Goal: Navigation & Orientation: Find specific page/section

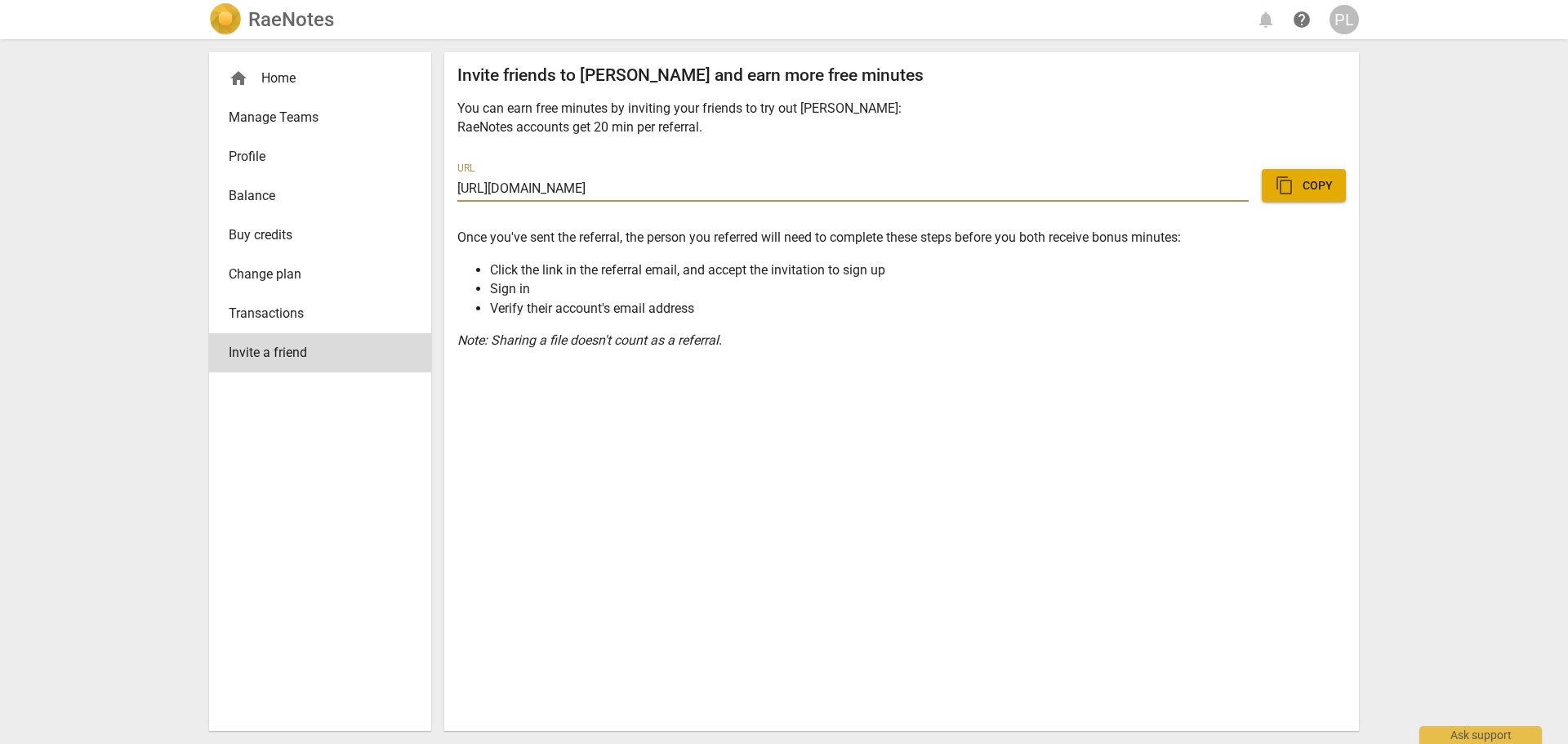
click at [1300, 181] on span "content_copy Copy" at bounding box center [1304, 185] width 58 height 20
click at [303, 76] on div "home Home" at bounding box center [313, 78] width 170 height 20
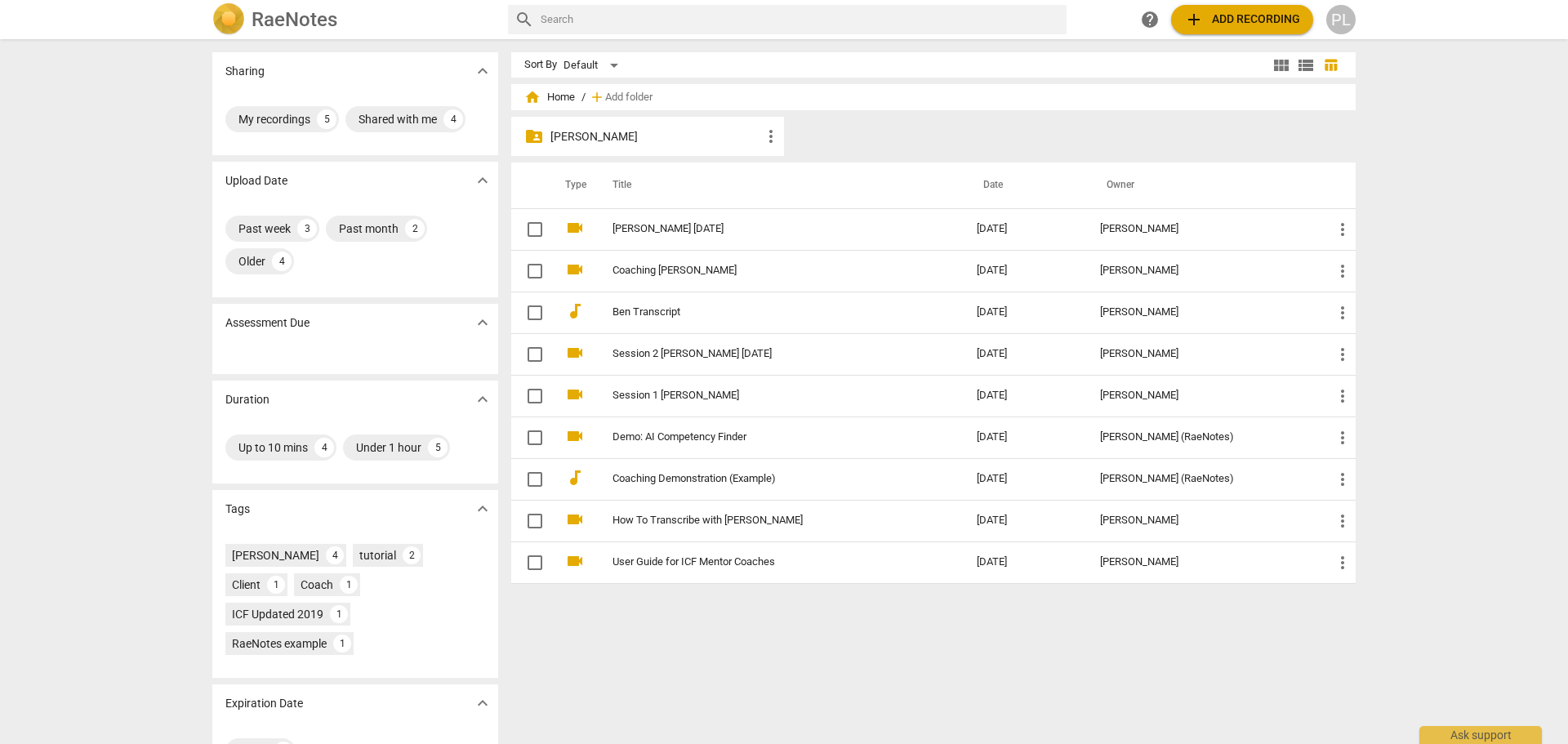
click at [232, 20] on img at bounding box center [229, 20] width 33 height 33
click at [1345, 24] on div "PL" at bounding box center [1341, 20] width 30 height 30
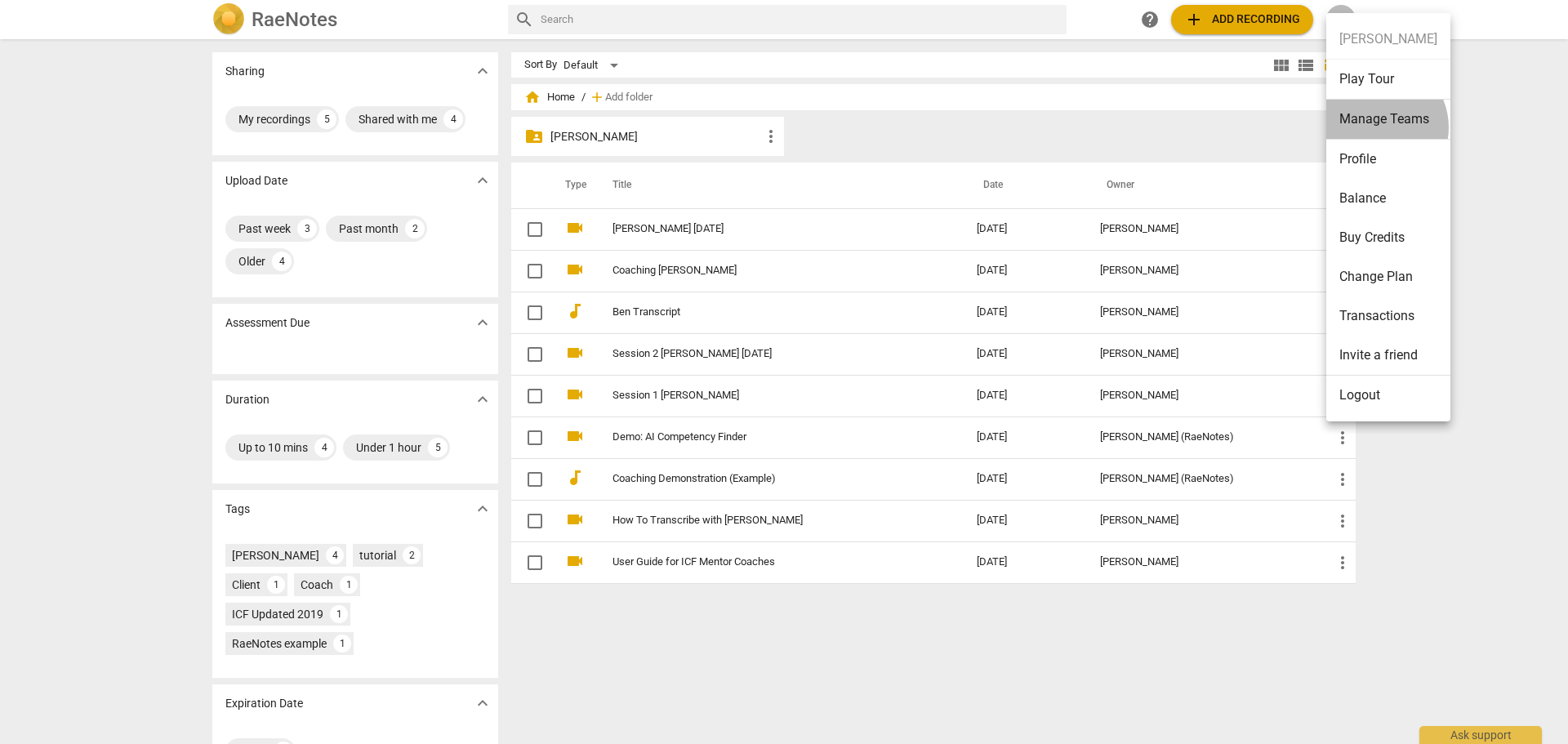
click at [1377, 128] on li "Manage Teams" at bounding box center [1388, 119] width 124 height 40
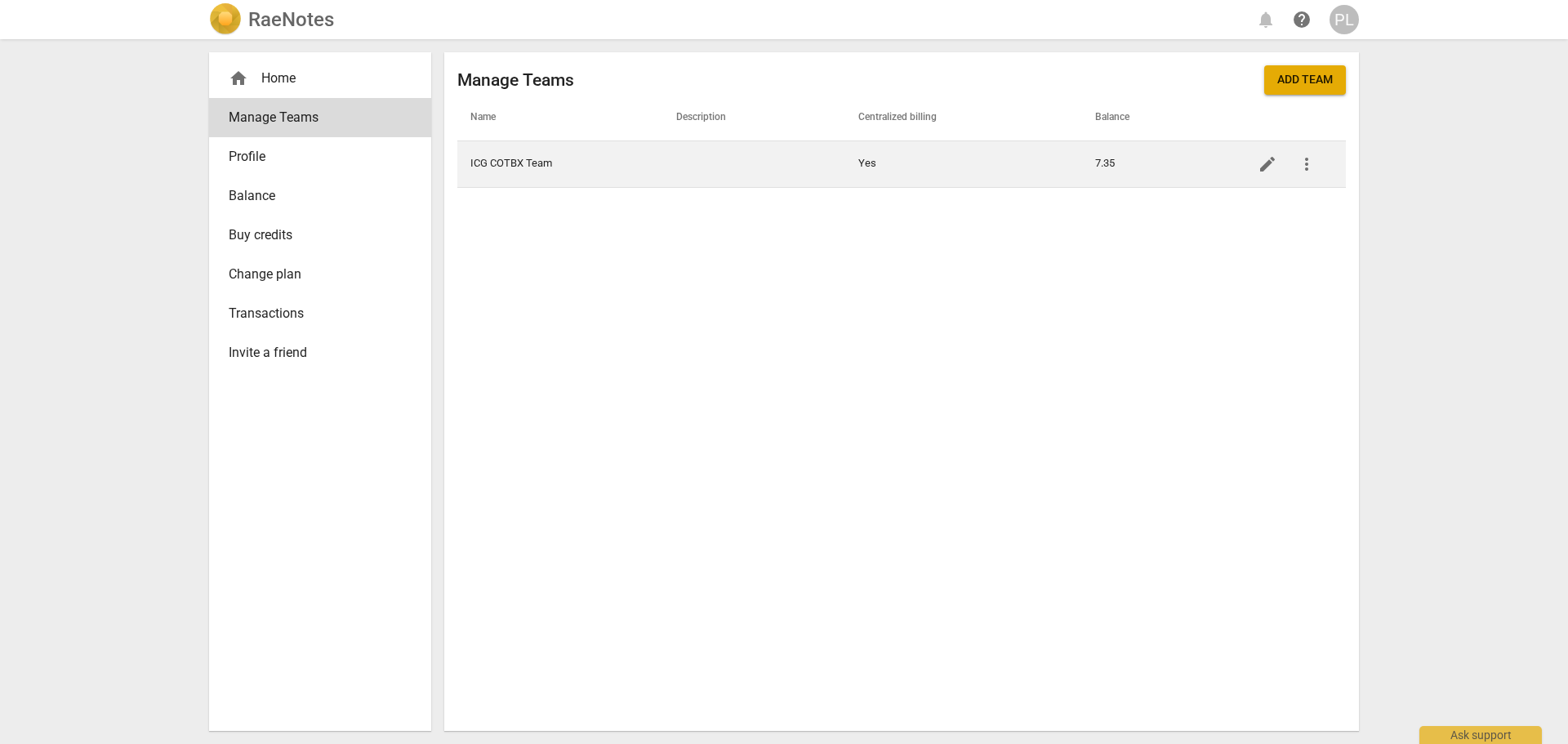
click at [518, 173] on td "ICG COTBX Team" at bounding box center [560, 164] width 206 height 47
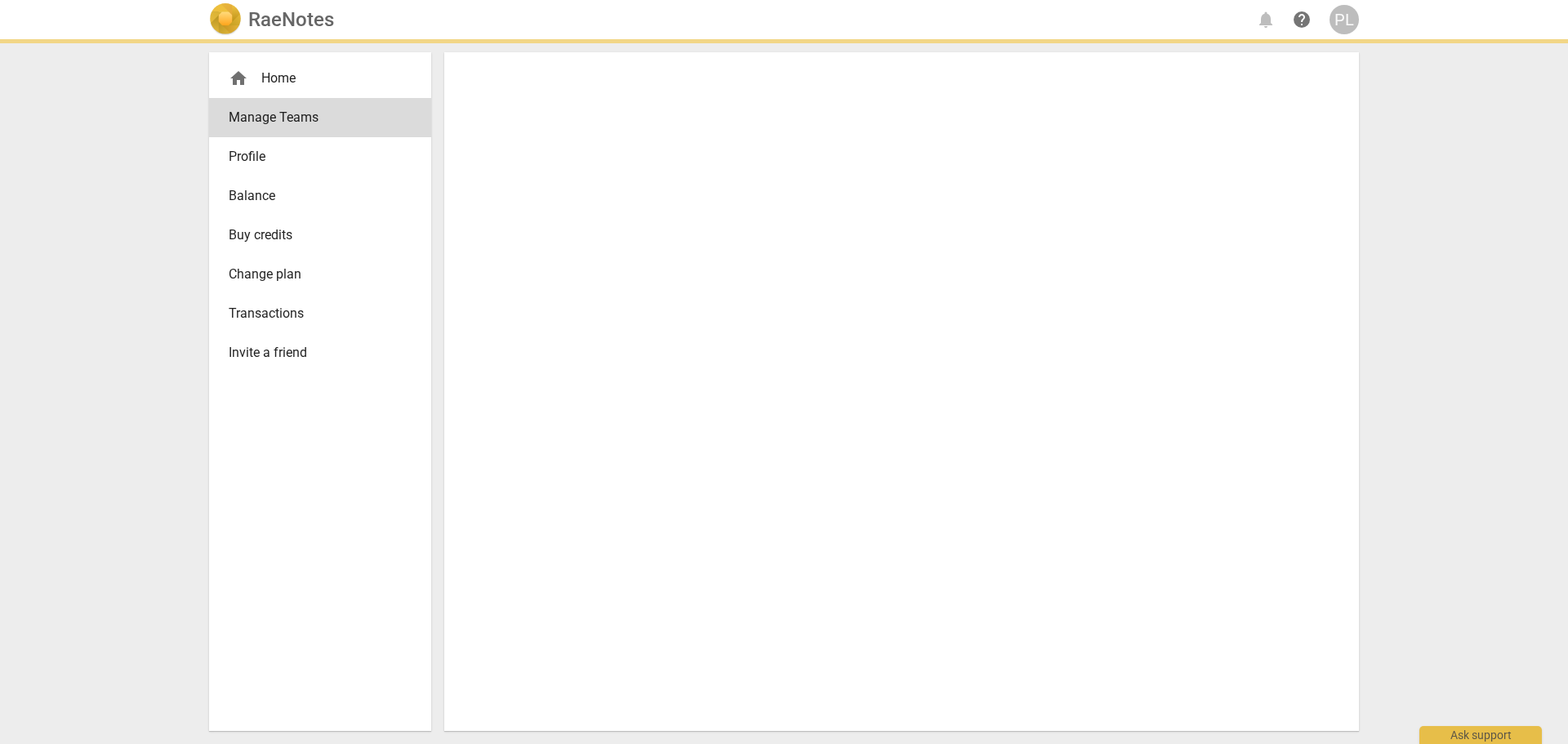
click at [518, 173] on div at bounding box center [901, 392] width 915 height 679
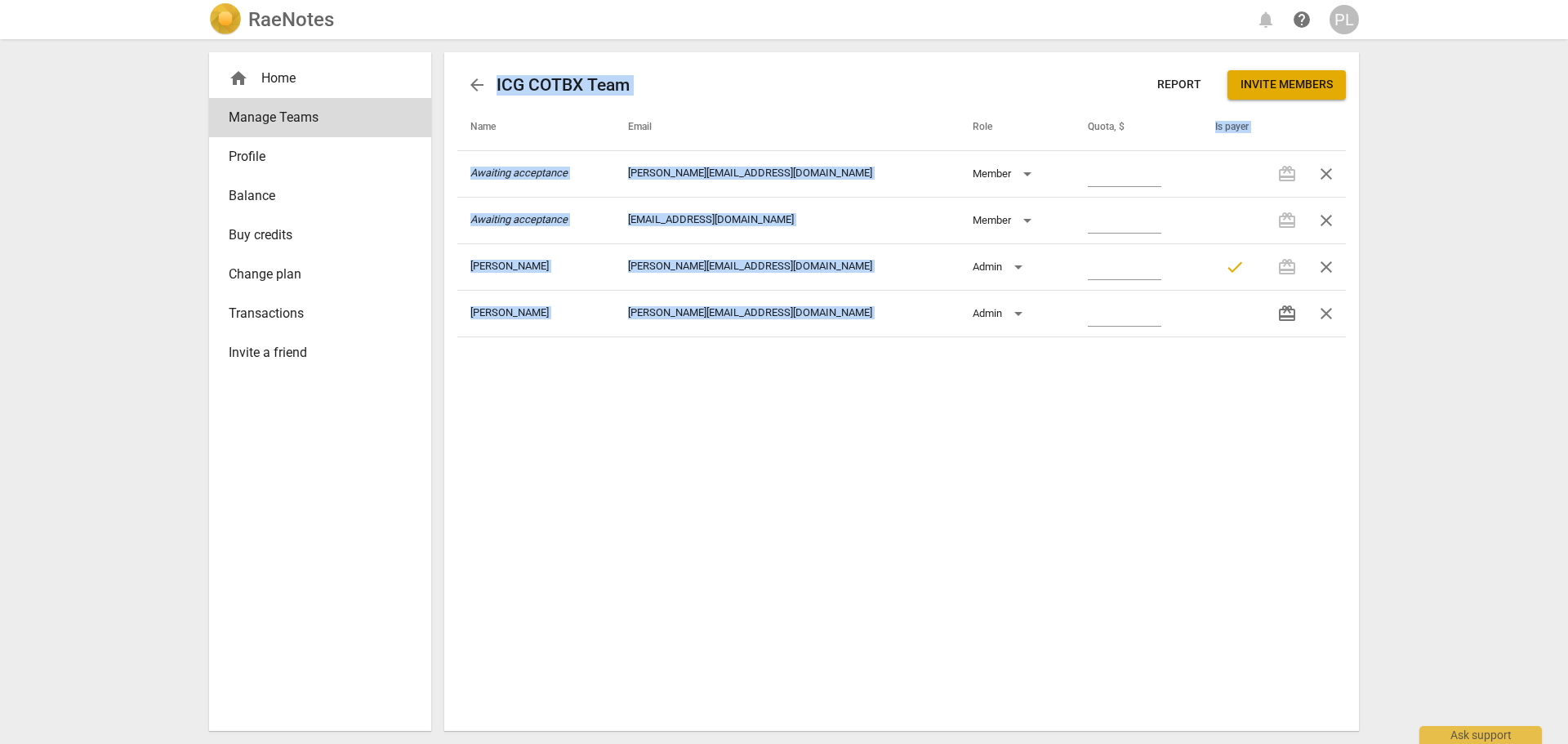
click at [634, 365] on div "arrow_back ICG COTBX Team Report Invite members Name Email Role Quota, $ Is pay…" at bounding box center [901, 392] width 915 height 679
click at [837, 359] on div "arrow_back ICG COTBX Team Report Invite members Name Email Role Quota, $ Is pay…" at bounding box center [901, 392] width 915 height 679
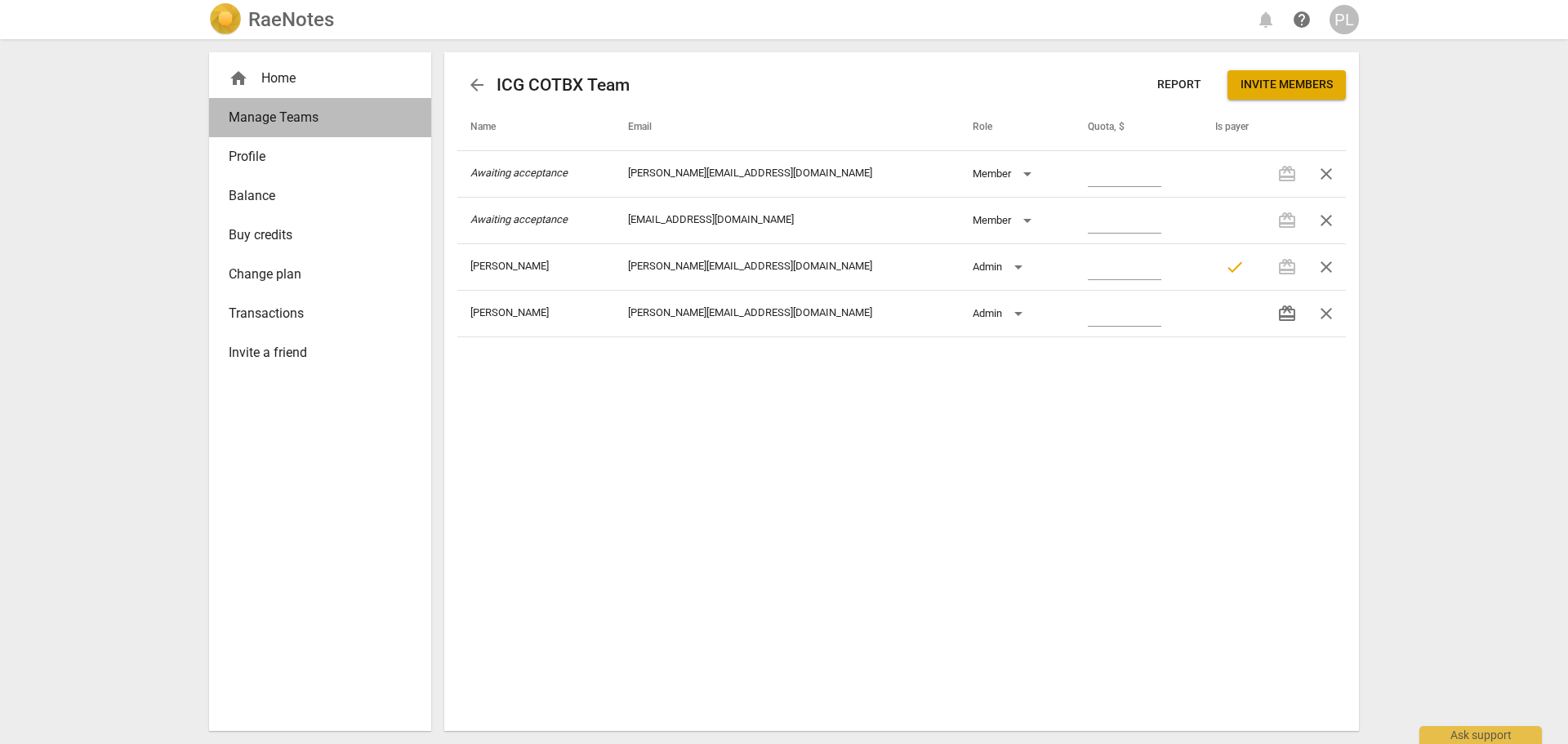
click at [269, 117] on span "Manage Teams" at bounding box center [313, 117] width 170 height 20
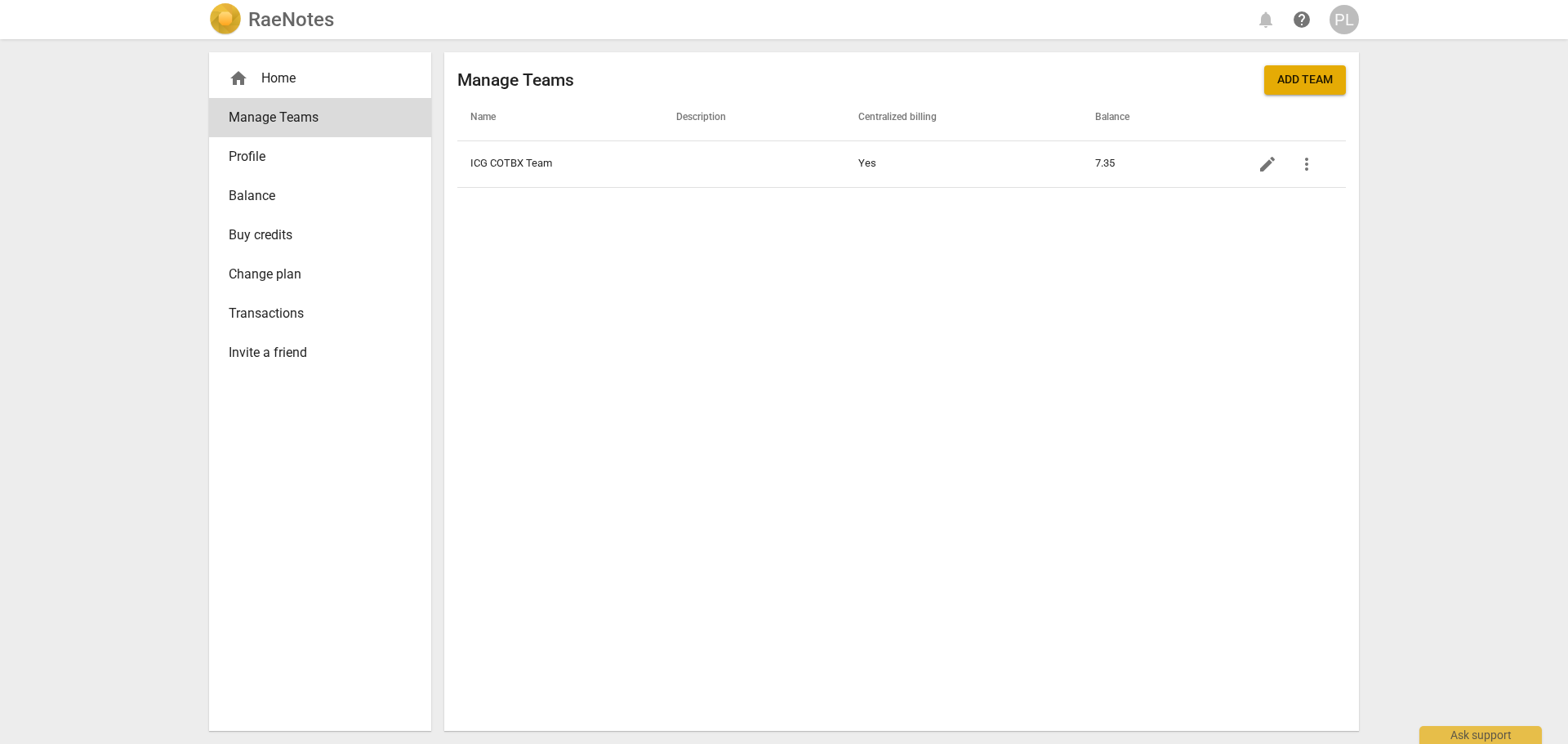
click at [267, 78] on div "home Home" at bounding box center [313, 78] width 170 height 20
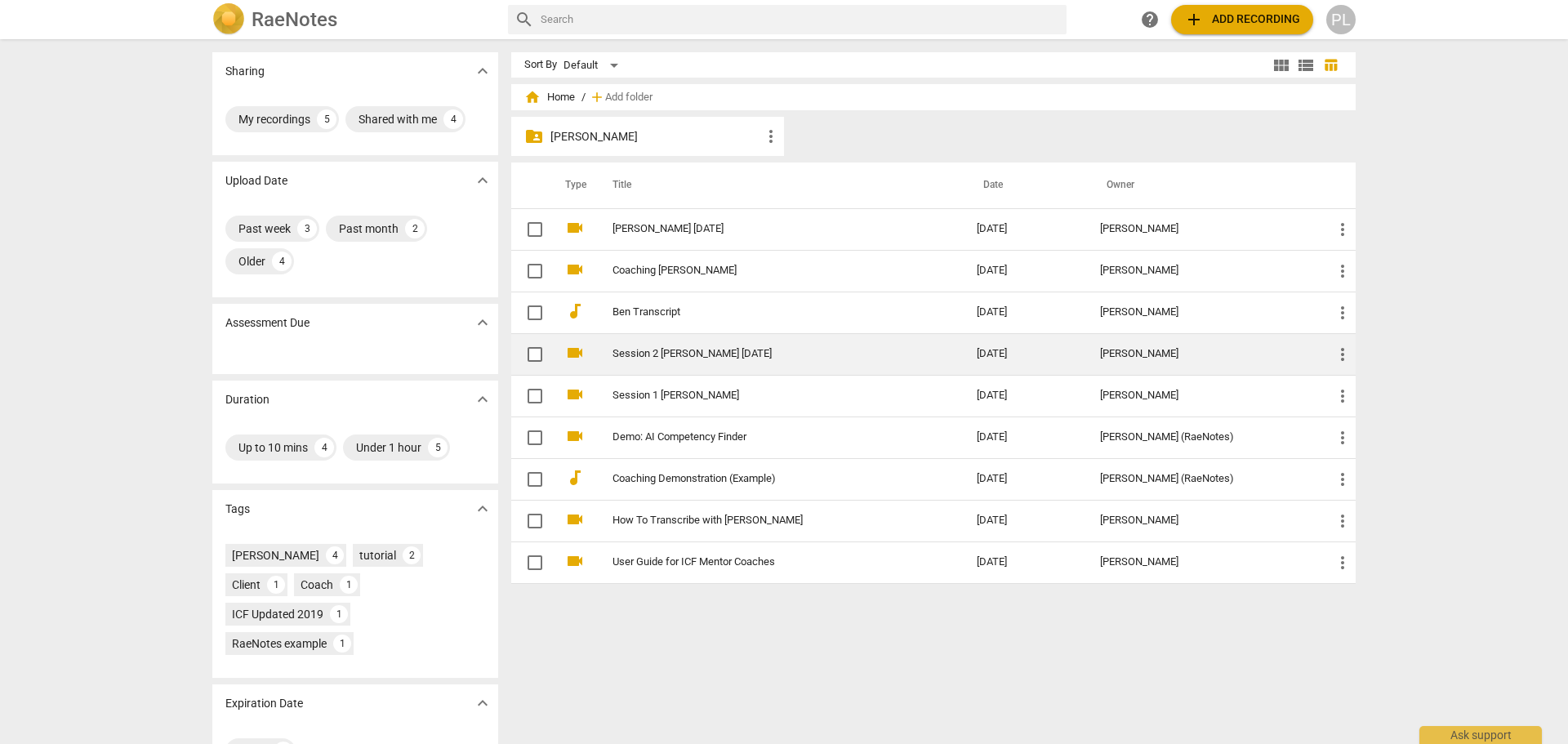
click at [645, 357] on link "Session 2 [PERSON_NAME] [DATE]" at bounding box center [766, 353] width 306 height 12
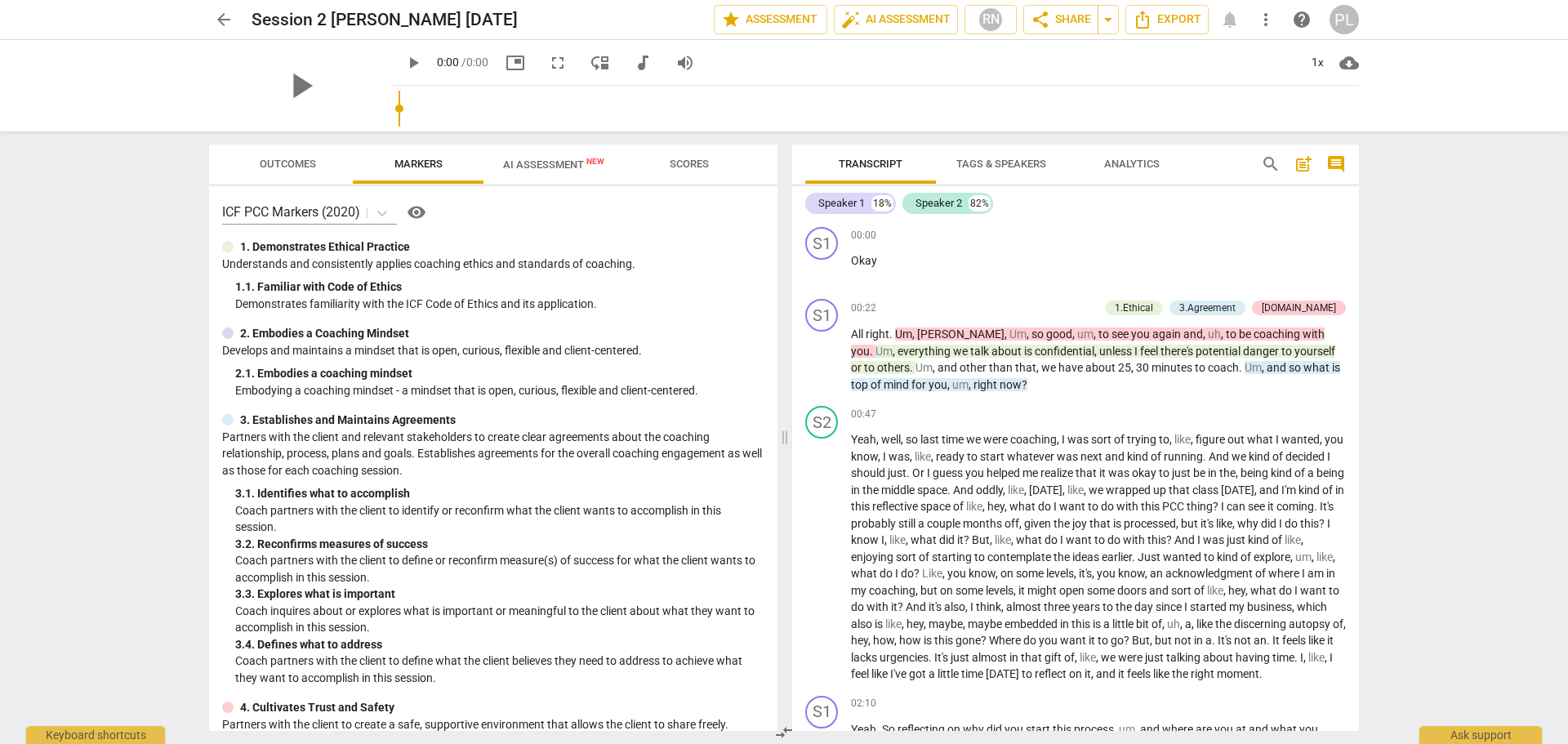
click at [536, 162] on span "AI Assessment New" at bounding box center [553, 164] width 102 height 12
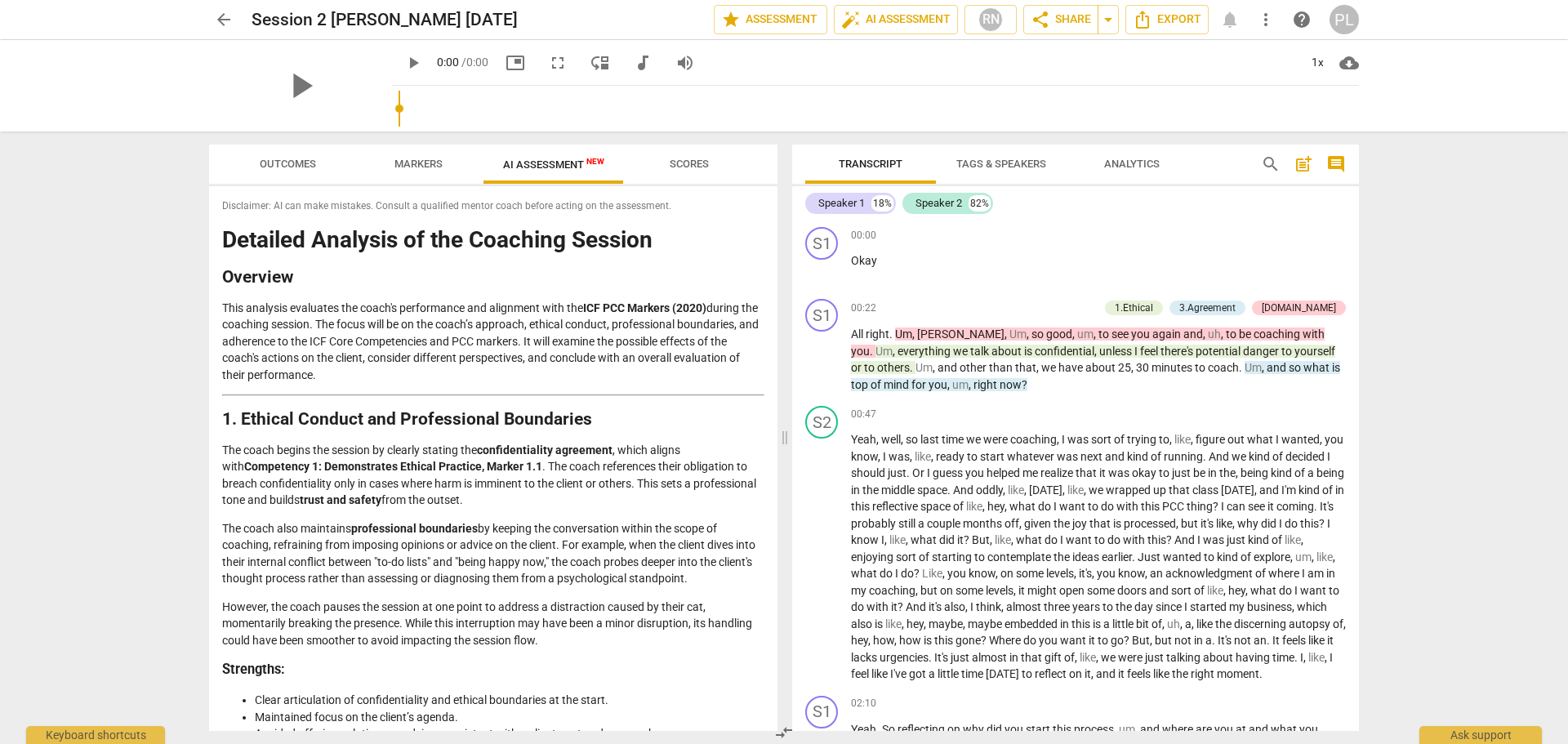
click at [409, 164] on span "Markers" at bounding box center [419, 163] width 49 height 12
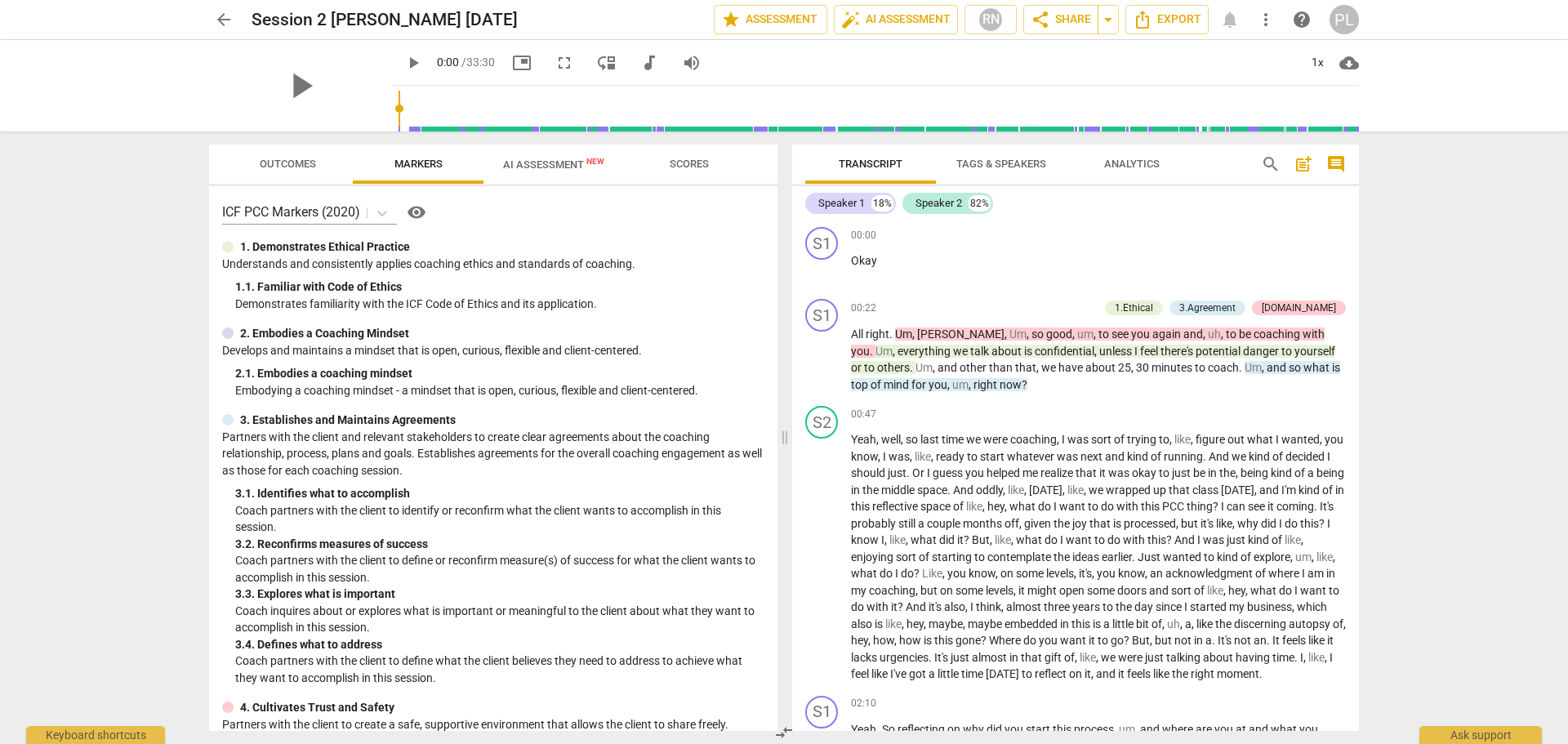
click at [516, 168] on span "AI Assessment New" at bounding box center [553, 164] width 102 height 12
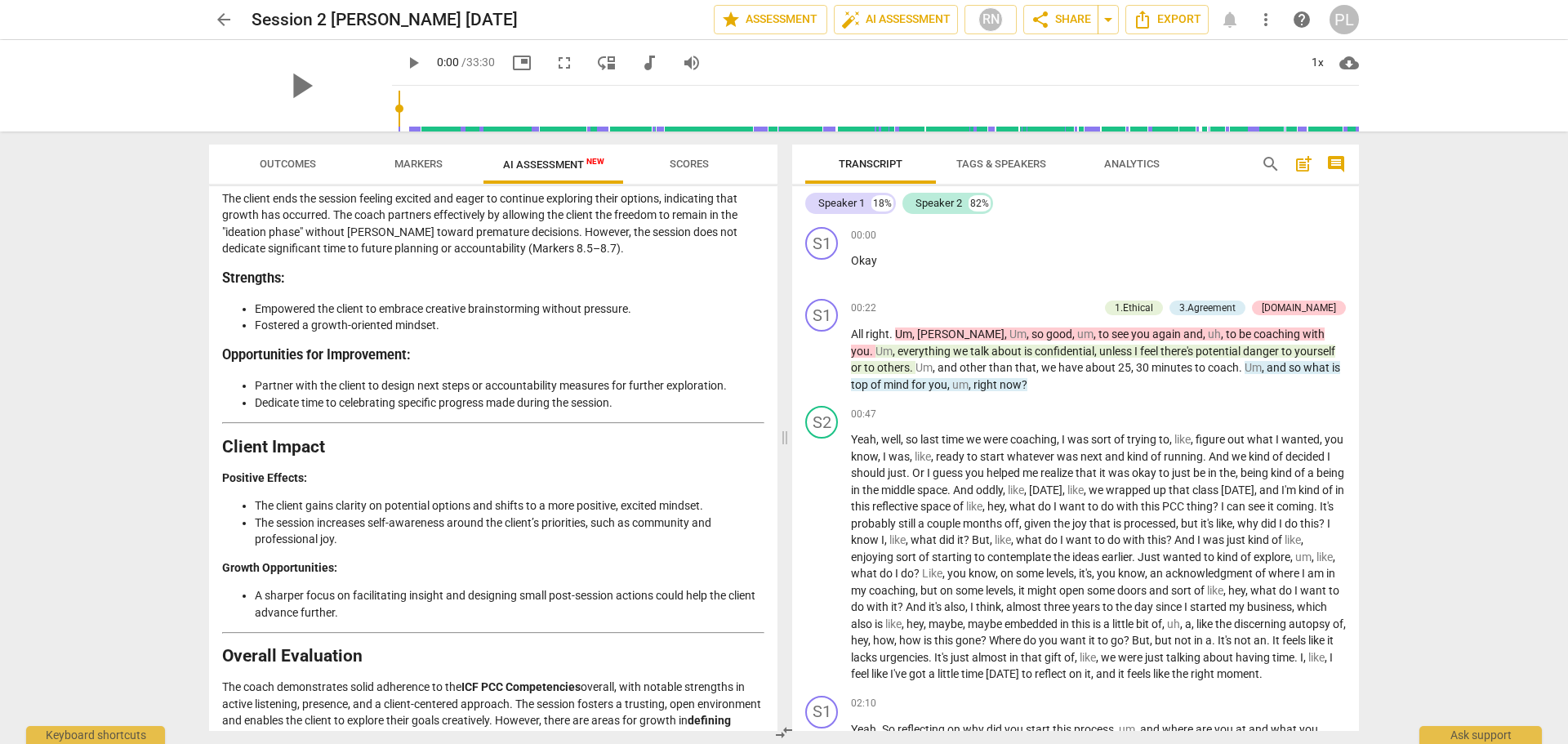
scroll to position [2823, 0]
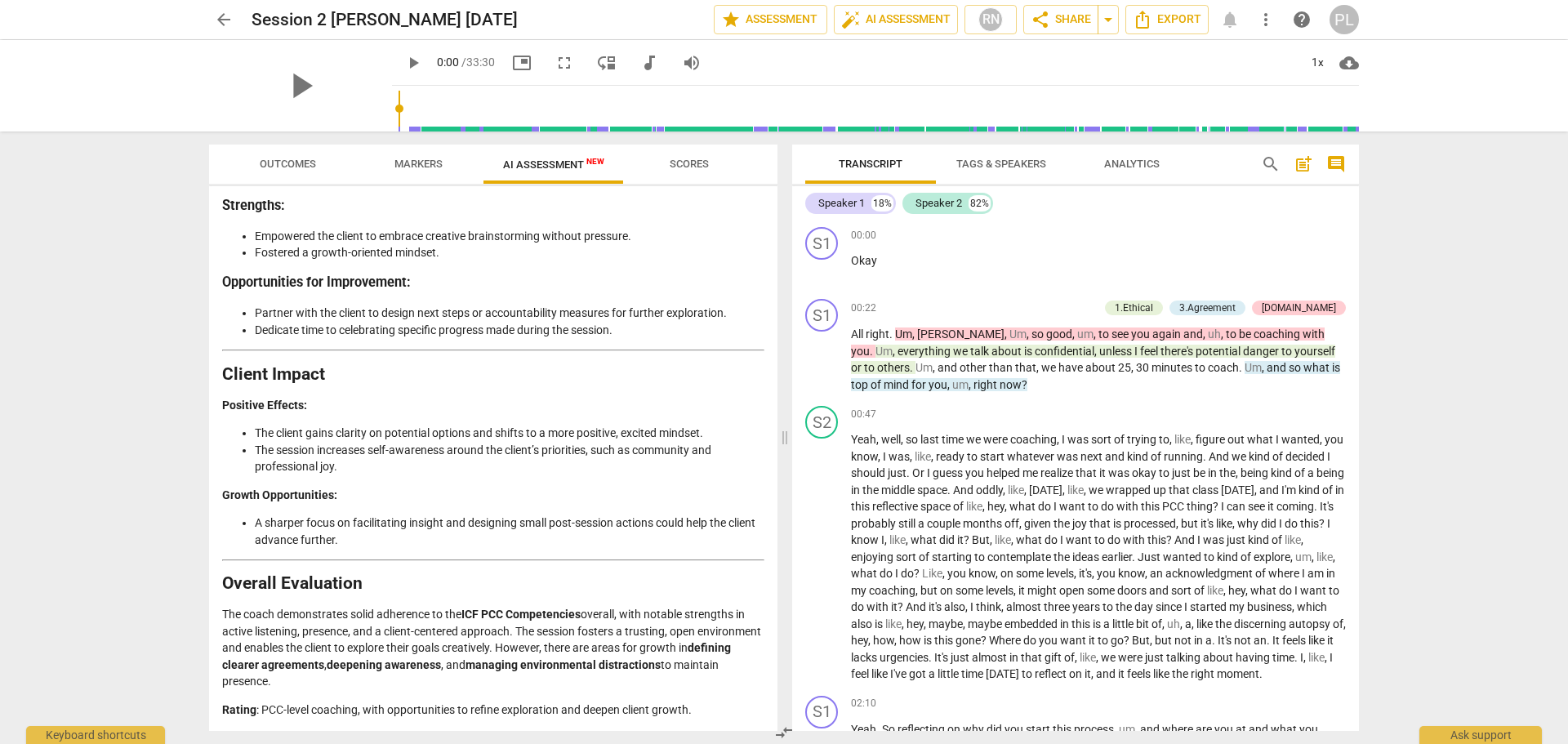
click at [227, 17] on span "arrow_back" at bounding box center [223, 20] width 20 height 20
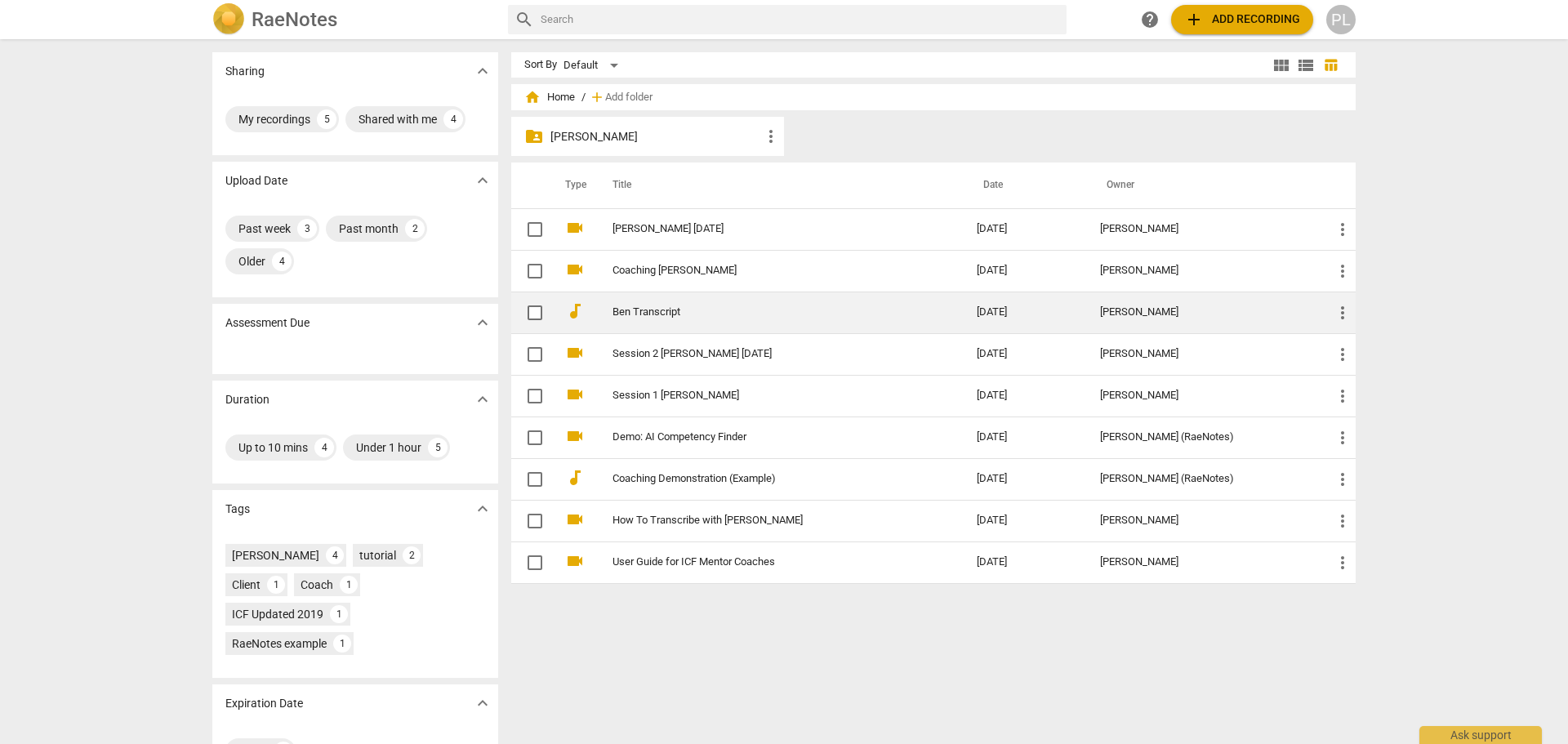
click at [645, 315] on link "Ben Transcript" at bounding box center [766, 311] width 306 height 12
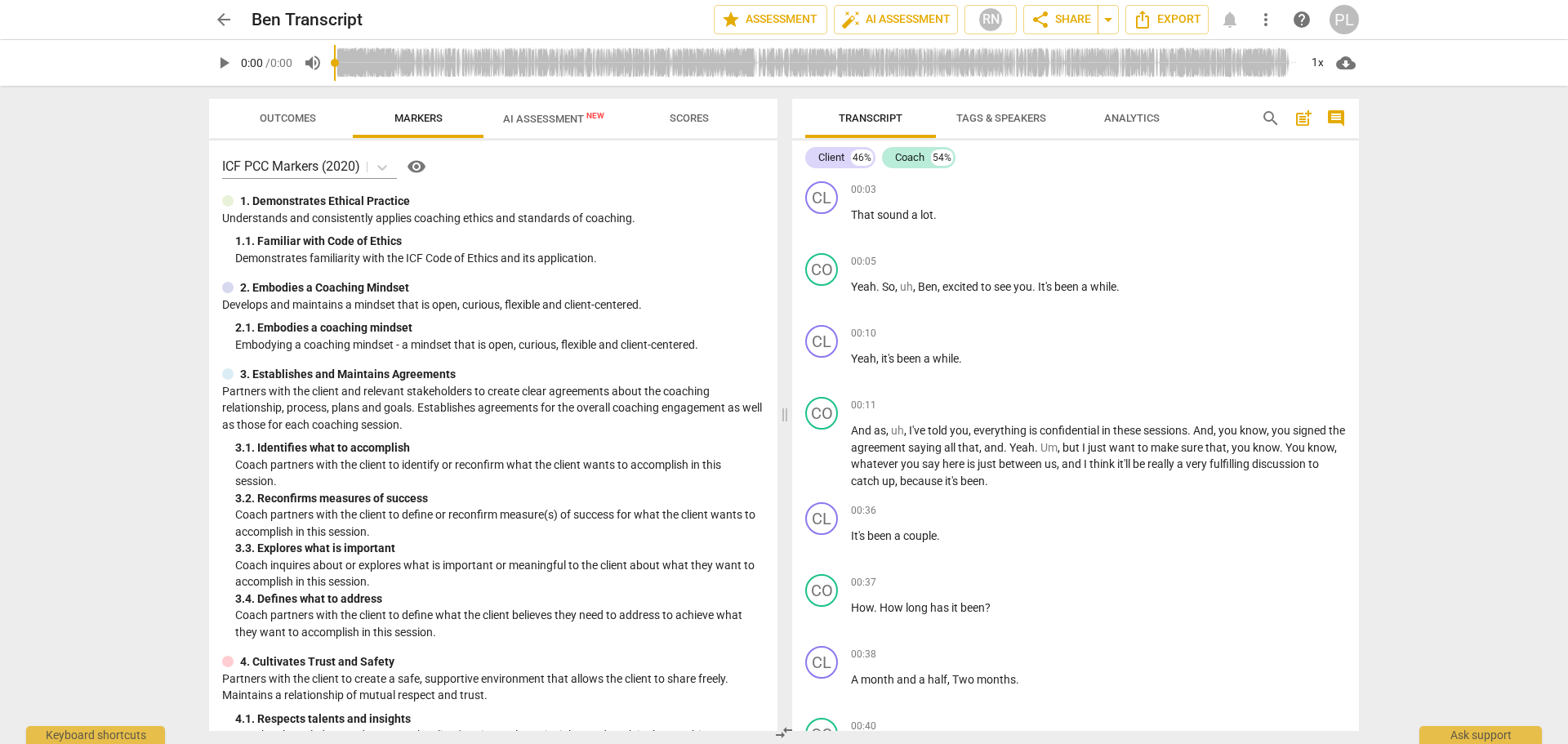
click at [223, 19] on span "arrow_back" at bounding box center [223, 20] width 20 height 20
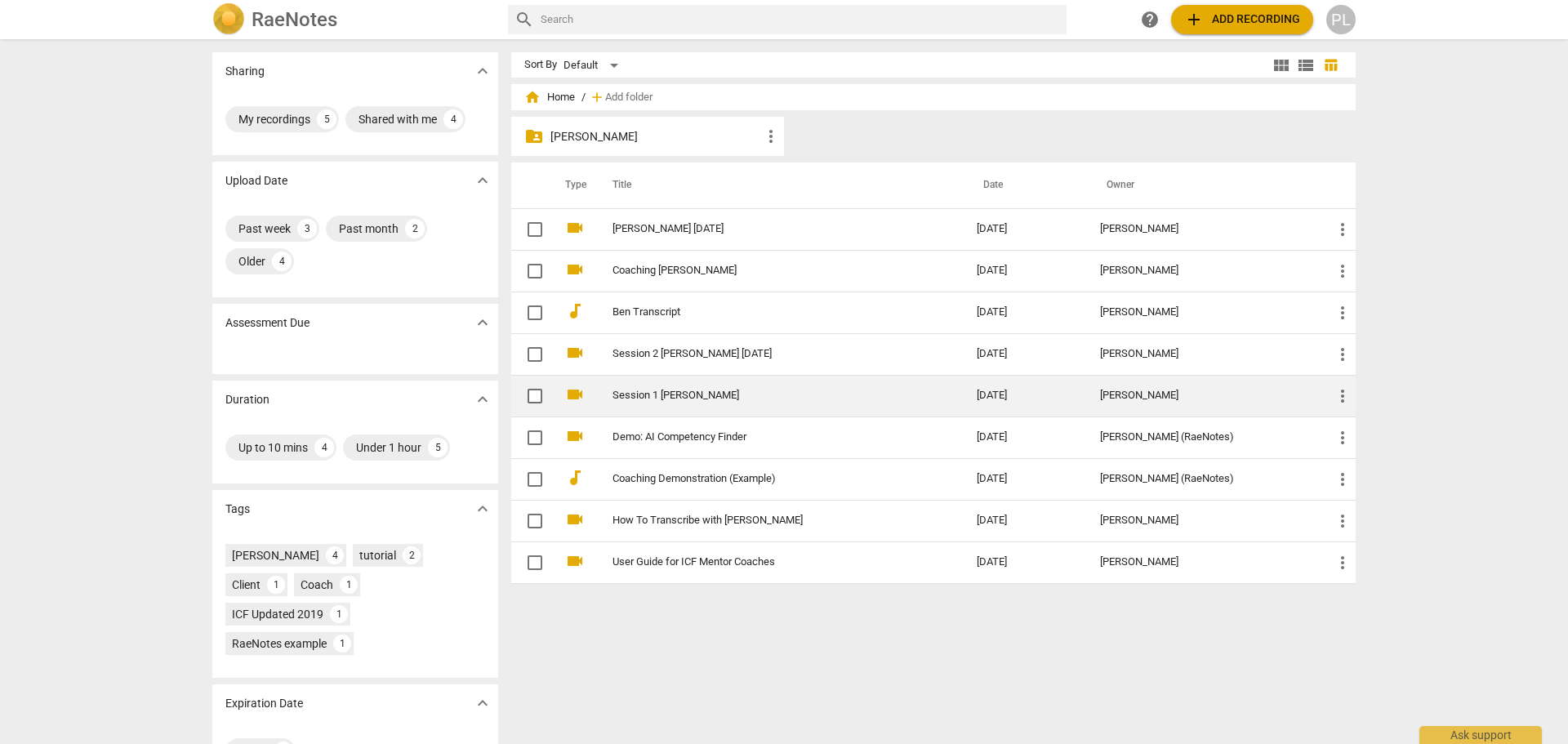
click at [628, 399] on link "Session 1 [PERSON_NAME]" at bounding box center [766, 395] width 306 height 12
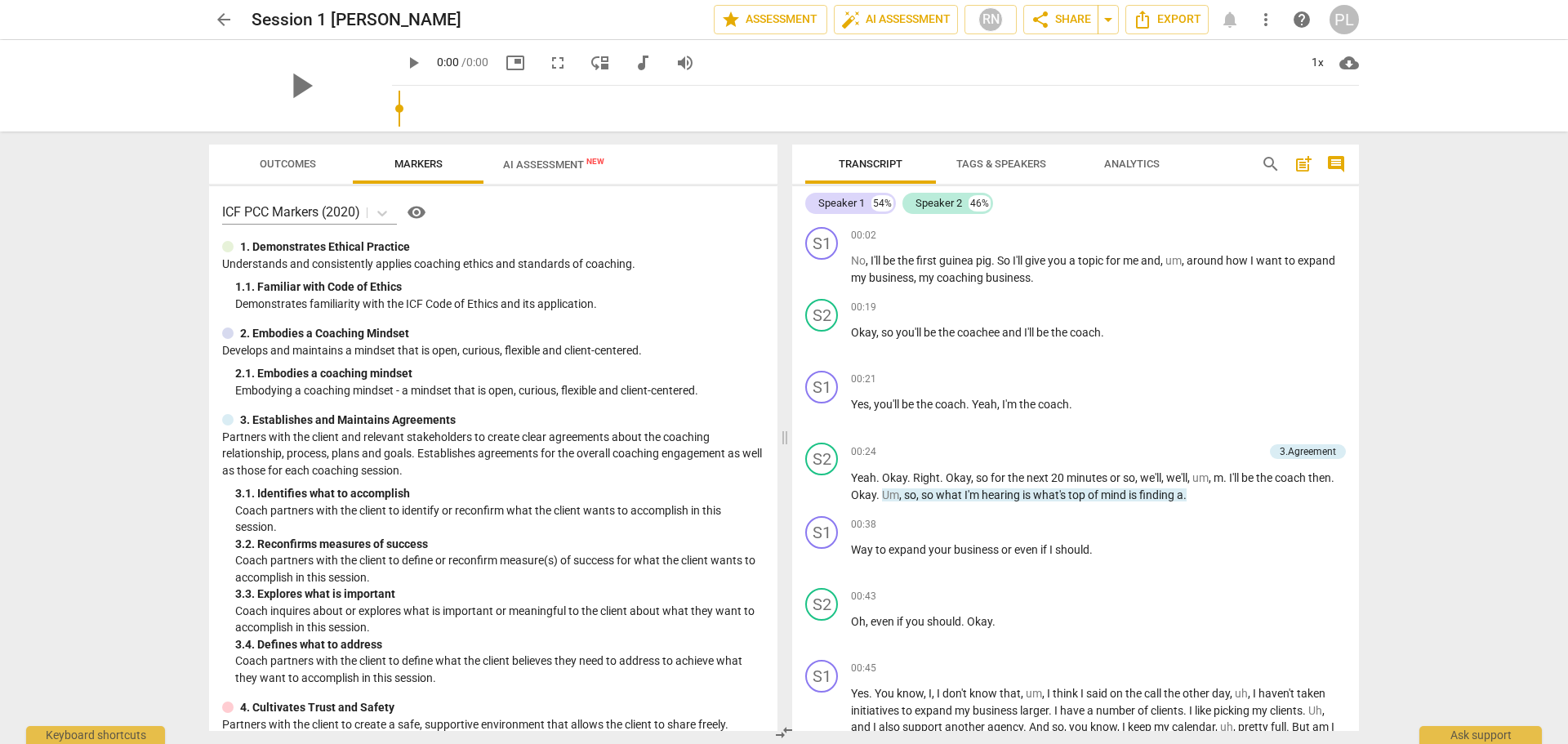
click at [540, 172] on span "AI Assessment New" at bounding box center [553, 164] width 141 height 24
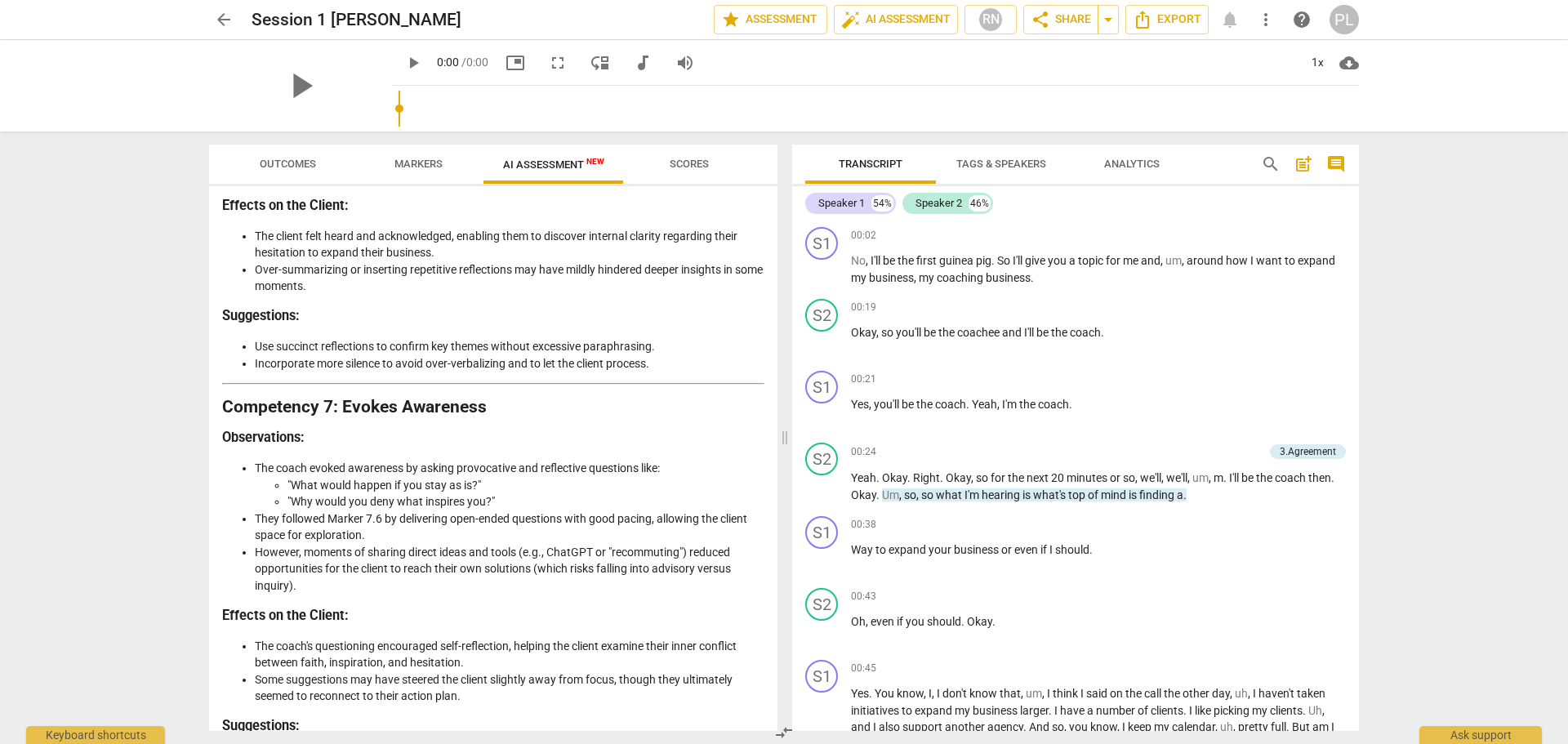
scroll to position [3316, 0]
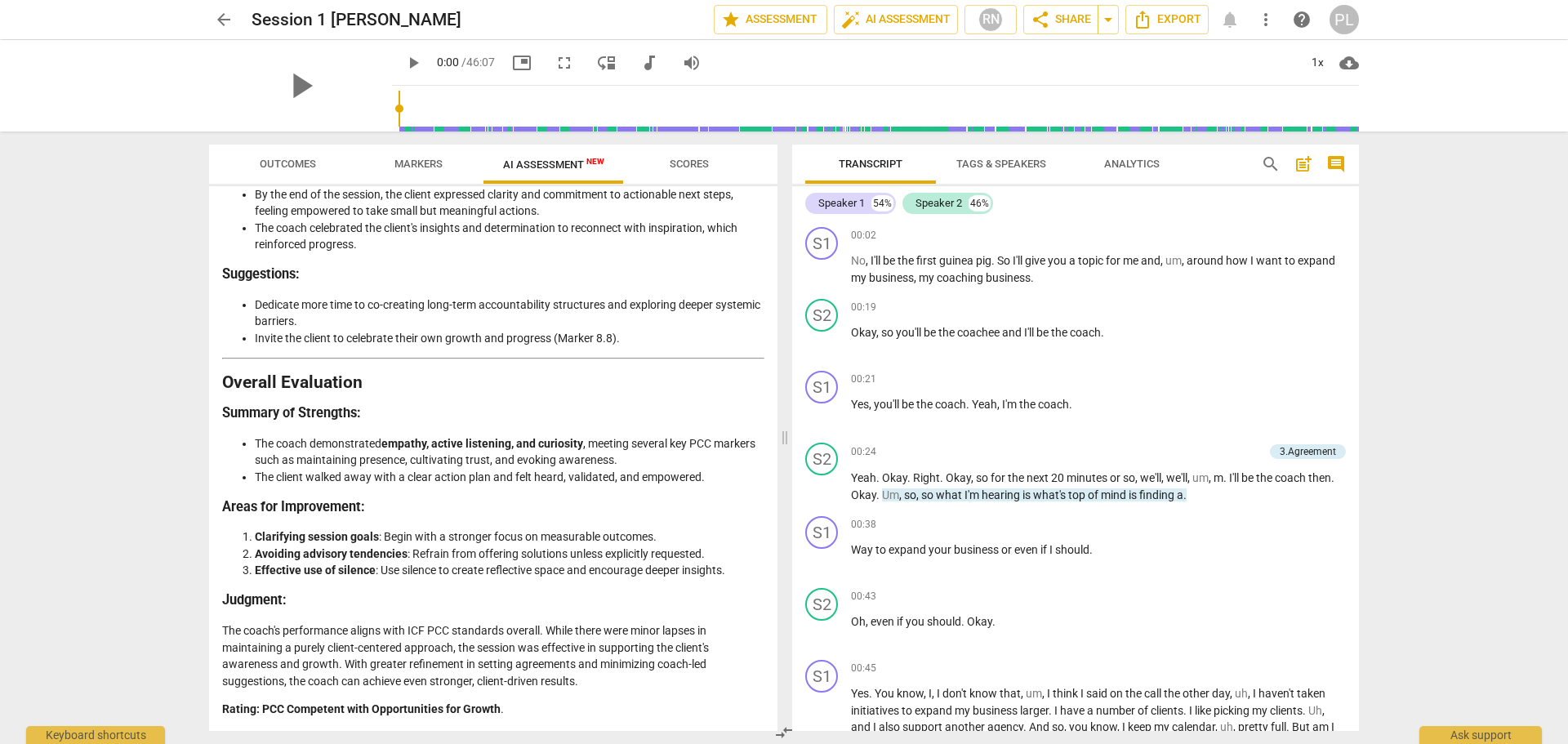
click at [276, 162] on span "Outcomes" at bounding box center [287, 163] width 56 height 12
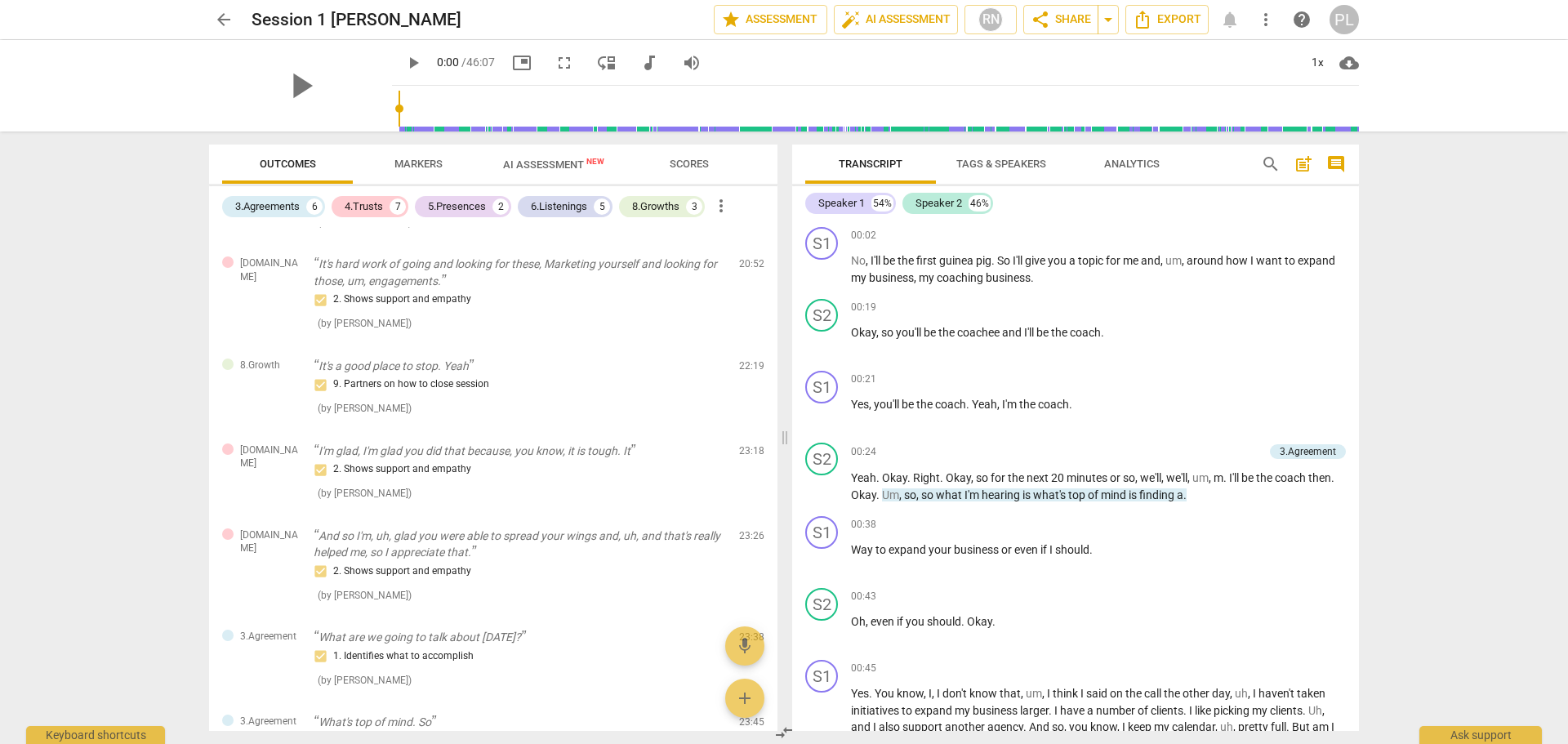
scroll to position [0, 0]
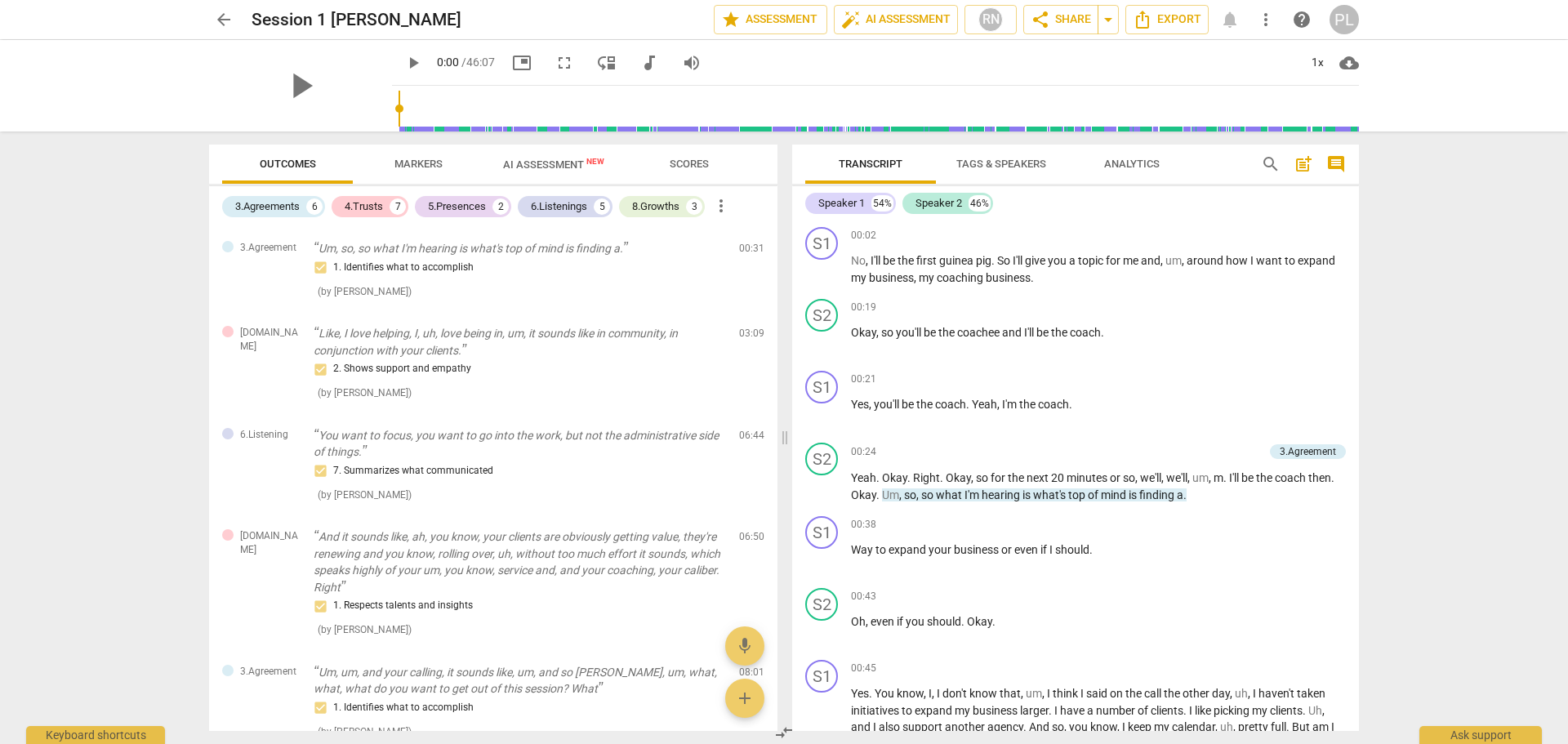
click at [232, 16] on span "arrow_back" at bounding box center [223, 20] width 20 height 20
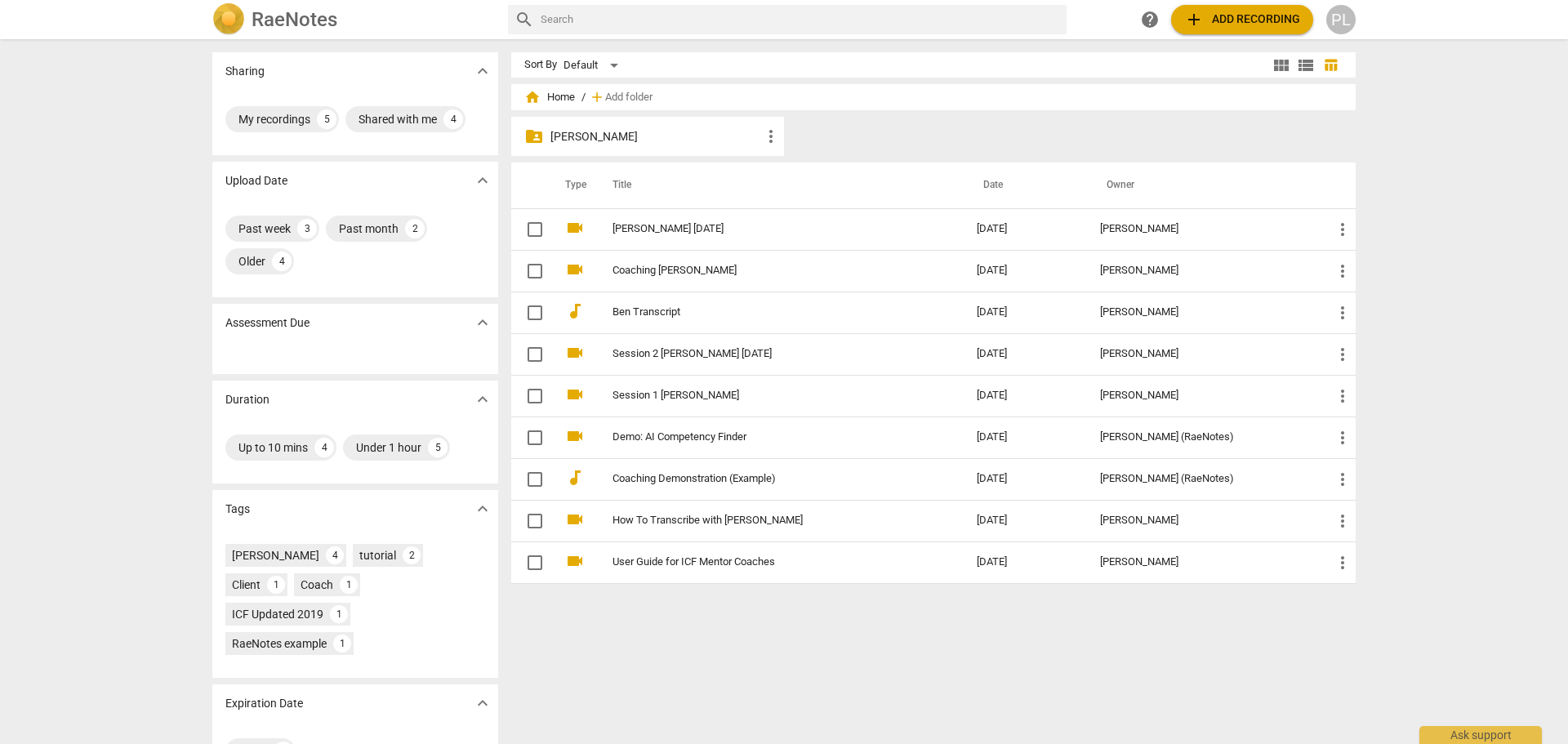
click at [1337, 23] on div "PL" at bounding box center [1341, 20] width 30 height 30
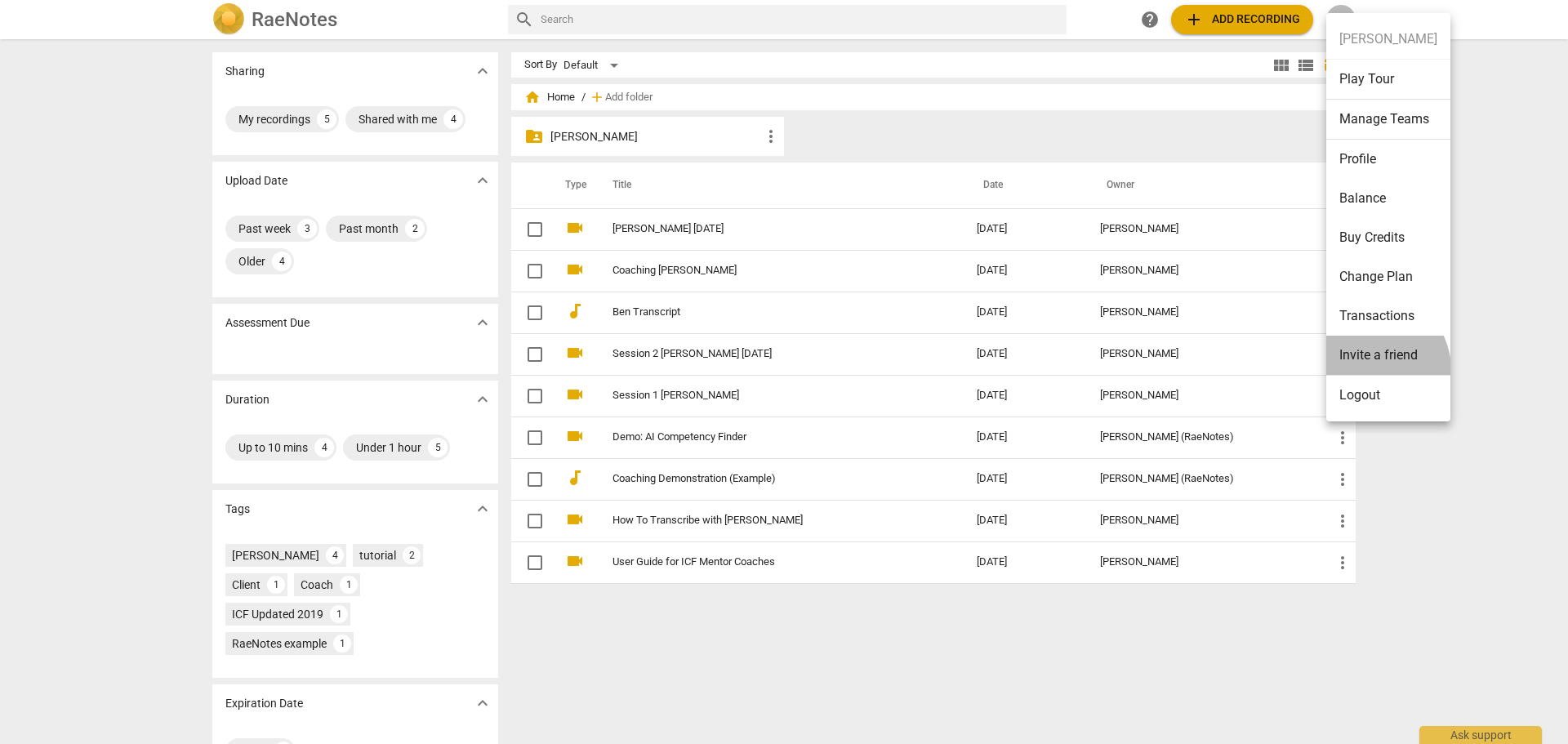
click at [1371, 369] on li "Invite a friend" at bounding box center [1388, 355] width 124 height 40
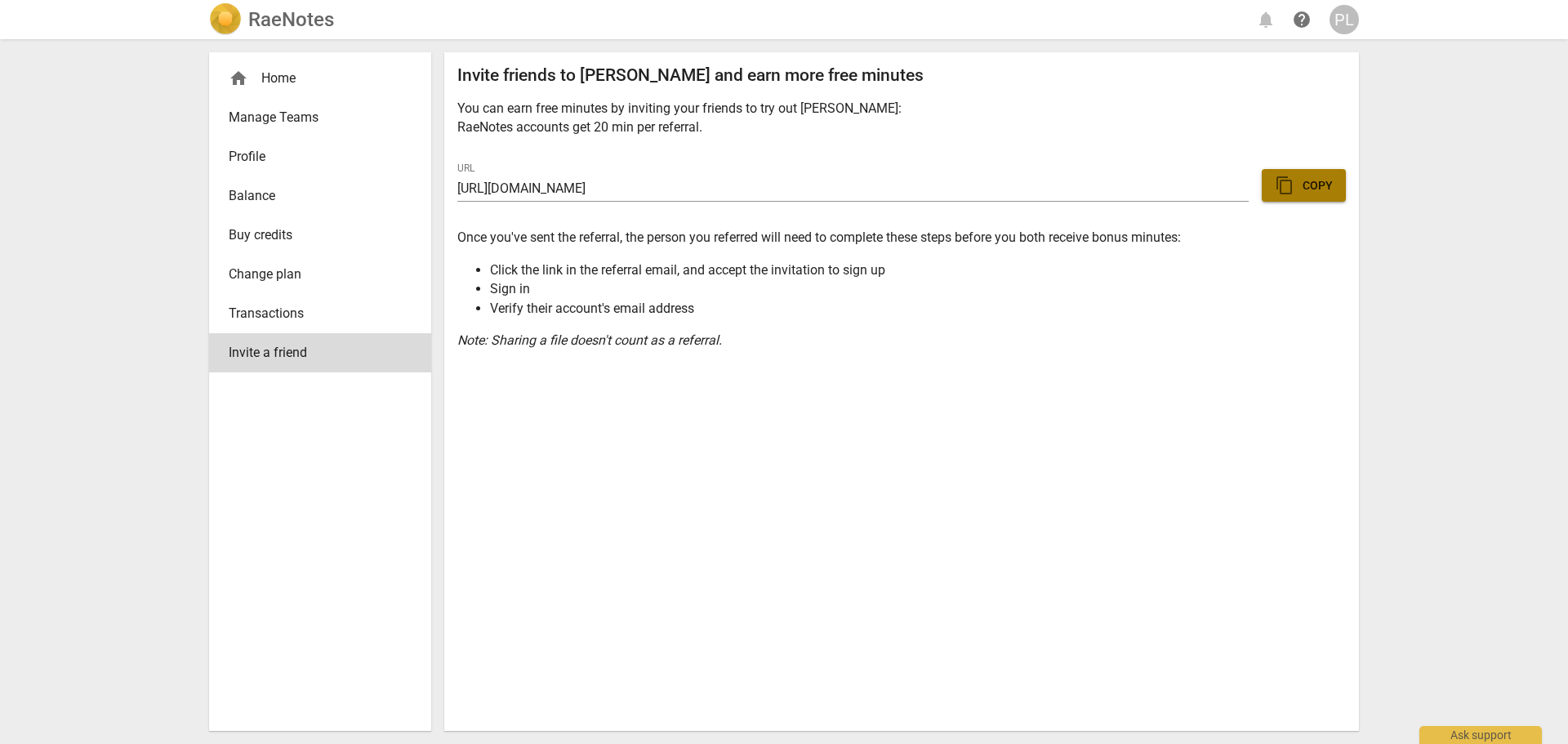
click at [1311, 188] on span "content_copy Copy" at bounding box center [1304, 185] width 58 height 20
